Goal: Task Accomplishment & Management: Use online tool/utility

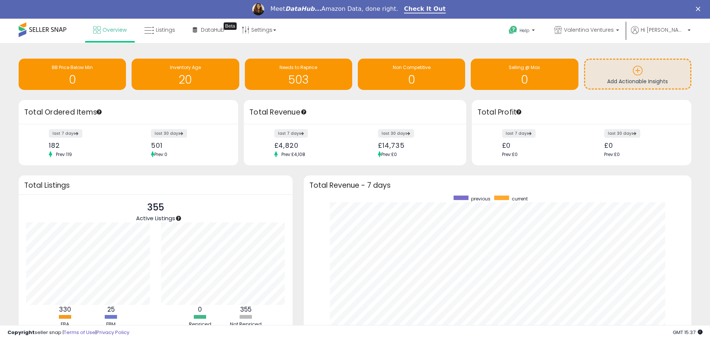
scroll to position [141, 373]
click at [202, 78] on h1 "20" at bounding box center [185, 79] width 100 height 12
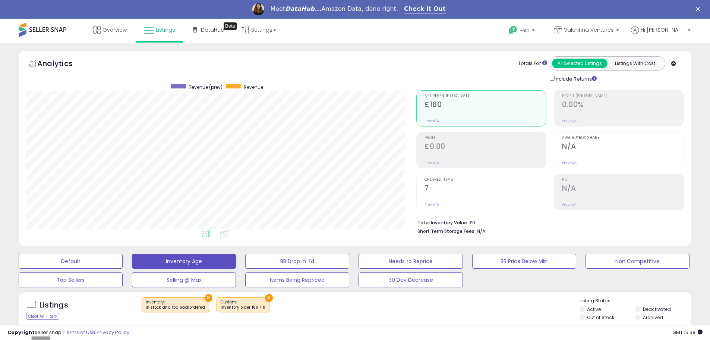
scroll to position [153, 390]
click at [530, 32] on span "Help" at bounding box center [525, 30] width 10 height 6
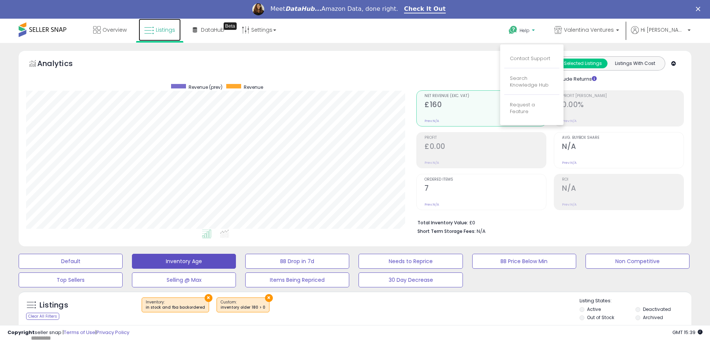
click at [164, 29] on span "Listings" at bounding box center [165, 29] width 19 height 7
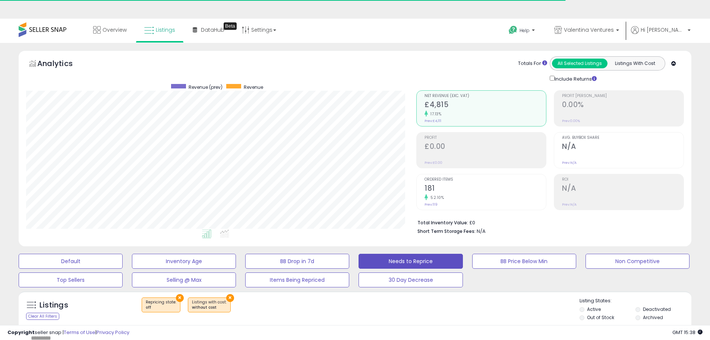
select select "**"
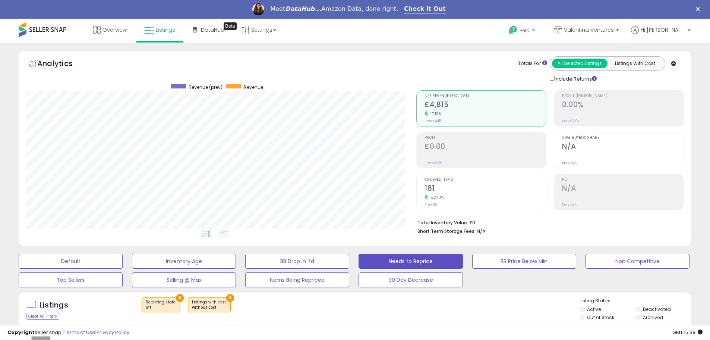
click at [530, 30] on span "Help" at bounding box center [525, 30] width 10 height 6
click at [531, 85] on link "Search Knowledge Hub" at bounding box center [529, 82] width 39 height 14
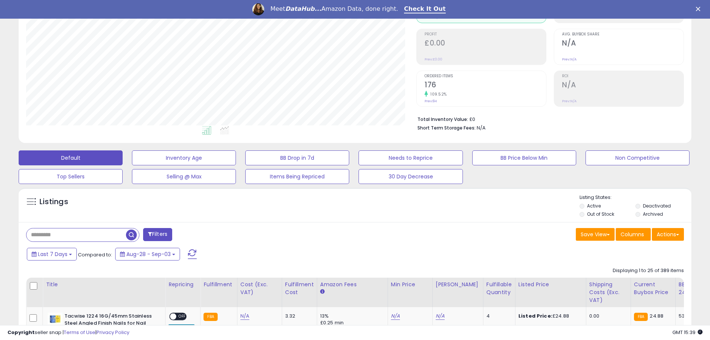
scroll to position [112, 0]
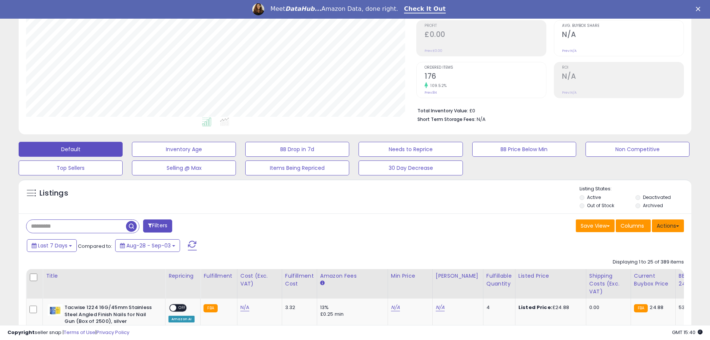
click at [675, 227] on button "Actions" at bounding box center [668, 225] width 32 height 13
click at [640, 275] on link "Export All Columns" at bounding box center [638, 273] width 82 height 12
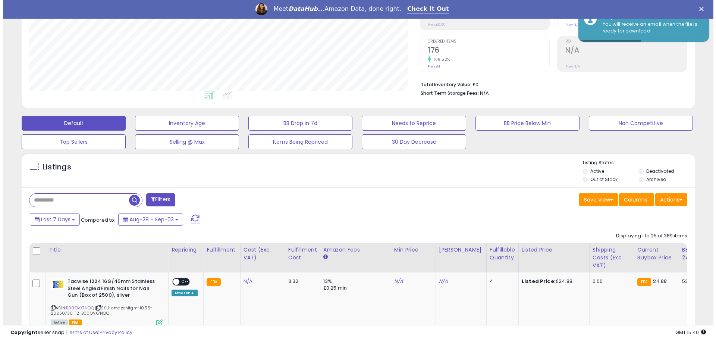
scroll to position [149, 0]
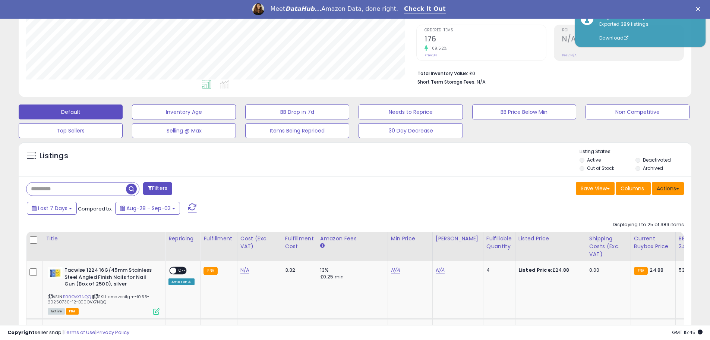
click at [666, 192] on button "Actions" at bounding box center [668, 188] width 32 height 13
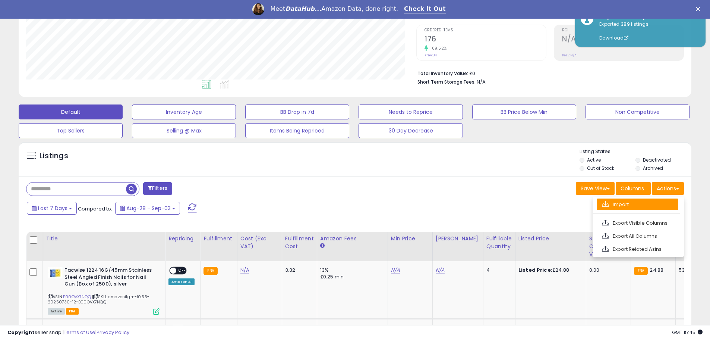
click at [631, 202] on link "Import" at bounding box center [638, 204] width 82 height 12
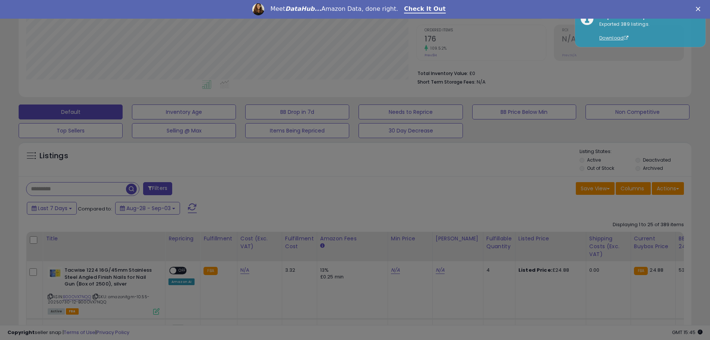
scroll to position [153, 394]
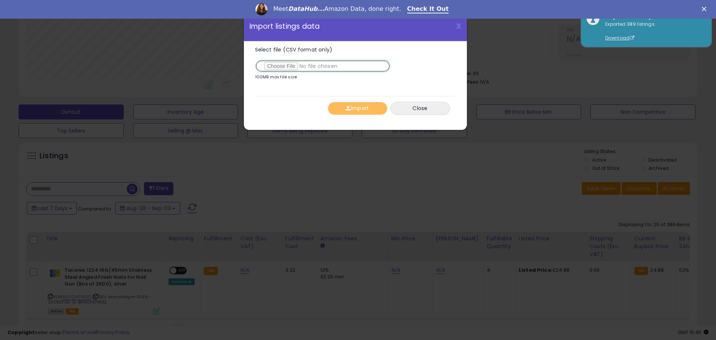
click at [274, 67] on input "Select file (CSV format only)" at bounding box center [322, 66] width 135 height 13
type input "**********"
click at [357, 108] on button "Import" at bounding box center [358, 108] width 60 height 13
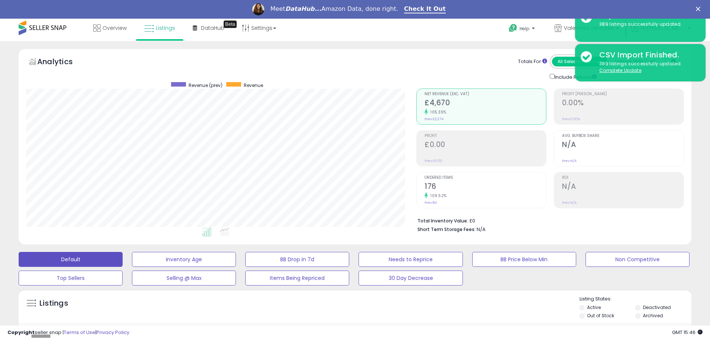
scroll to position [0, 0]
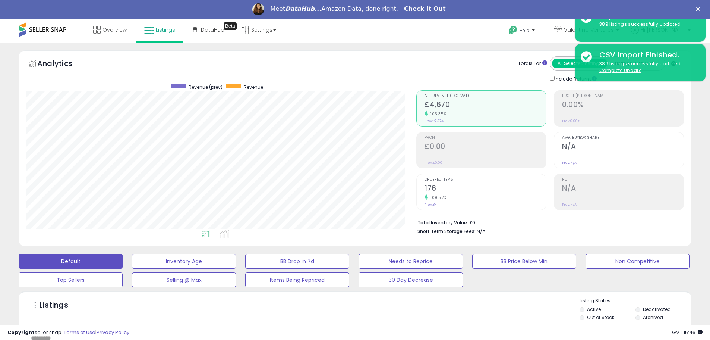
click at [316, 54] on div "Analytics Totals For All Selected Listings Listings With Cost Include Returns" at bounding box center [355, 148] width 673 height 196
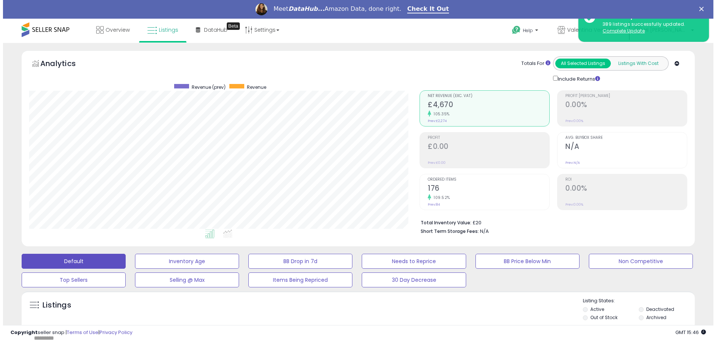
scroll to position [153, 390]
click at [640, 62] on button "Listings With Cost" at bounding box center [635, 64] width 56 height 10
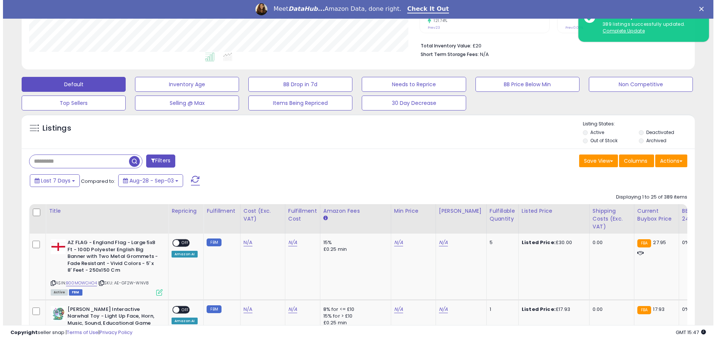
scroll to position [186, 0]
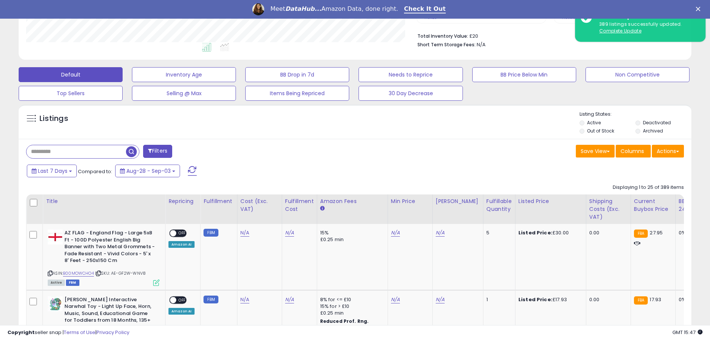
click at [152, 146] on button "Filters" at bounding box center [157, 151] width 29 height 13
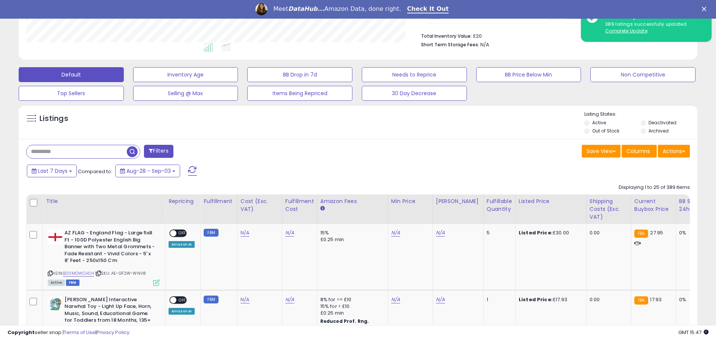
scroll to position [153, 394]
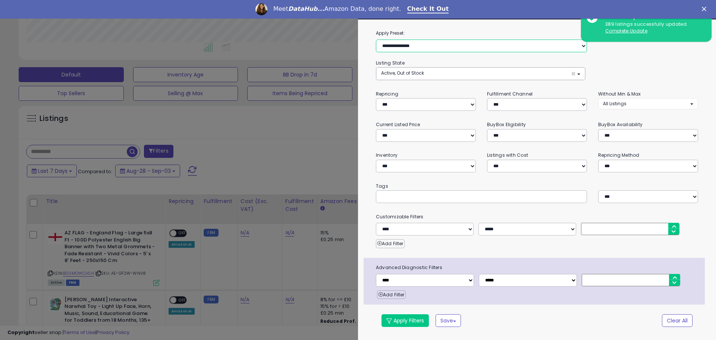
click at [450, 46] on select "**********" at bounding box center [481, 46] width 211 height 13
click at [570, 166] on select "**********" at bounding box center [537, 166] width 100 height 13
select select "*********"
click at [487, 160] on select "**********" at bounding box center [537, 166] width 100 height 13
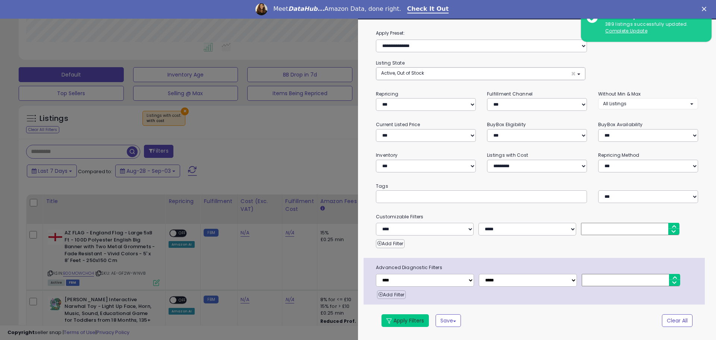
click at [410, 323] on button "Apply Filters" at bounding box center [404, 320] width 47 height 13
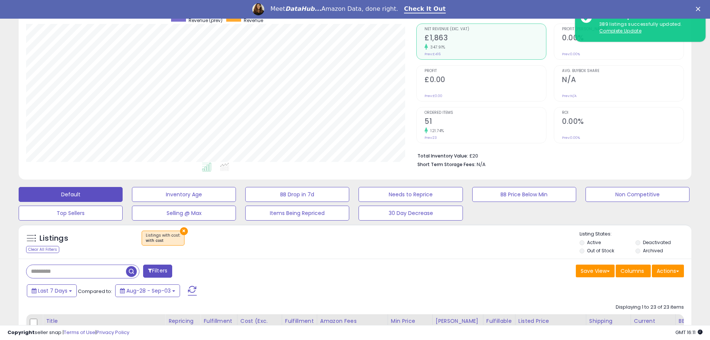
scroll to position [0, 0]
